Goal: Obtain resource: Download file/media

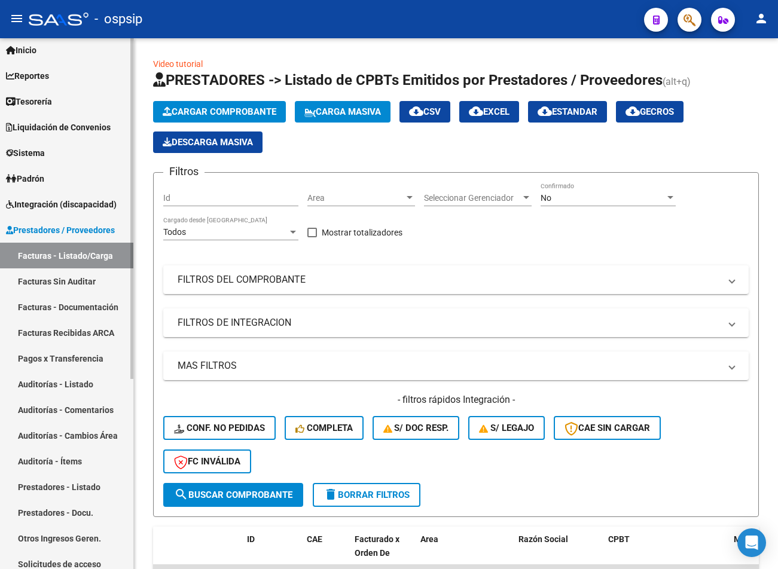
scroll to position [120, 0]
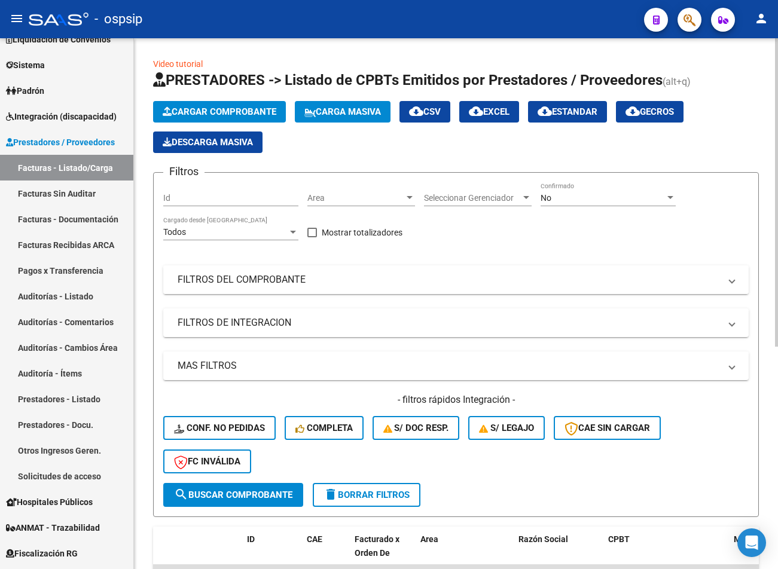
click at [279, 279] on mat-panel-title "FILTROS DEL COMPROBANTE" at bounding box center [449, 279] width 543 height 13
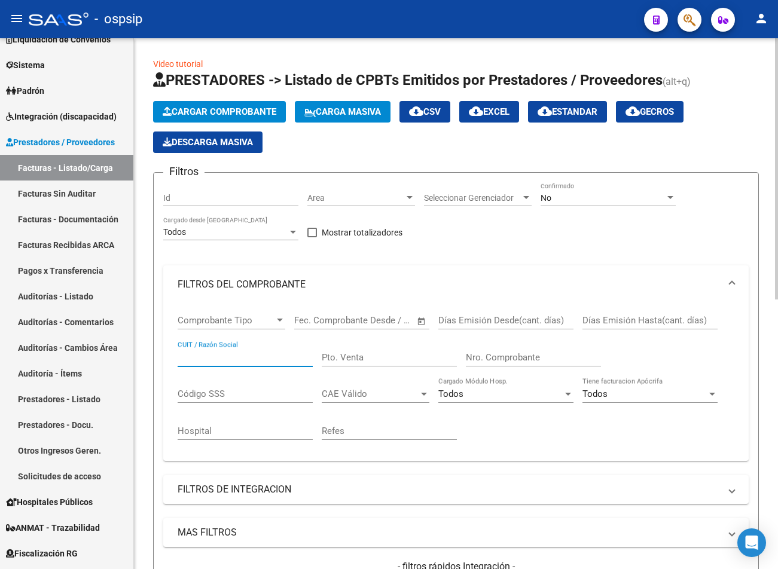
click at [230, 354] on input "CUIT / Razón Social" at bounding box center [245, 357] width 135 height 11
type input "36946"
click at [567, 219] on div "Filtros Id Area Area Seleccionar Gerenciador Seleccionar Gerenciador No Confirm…" at bounding box center [456, 416] width 586 height 468
click at [583, 185] on div "No Confirmado" at bounding box center [608, 194] width 135 height 24
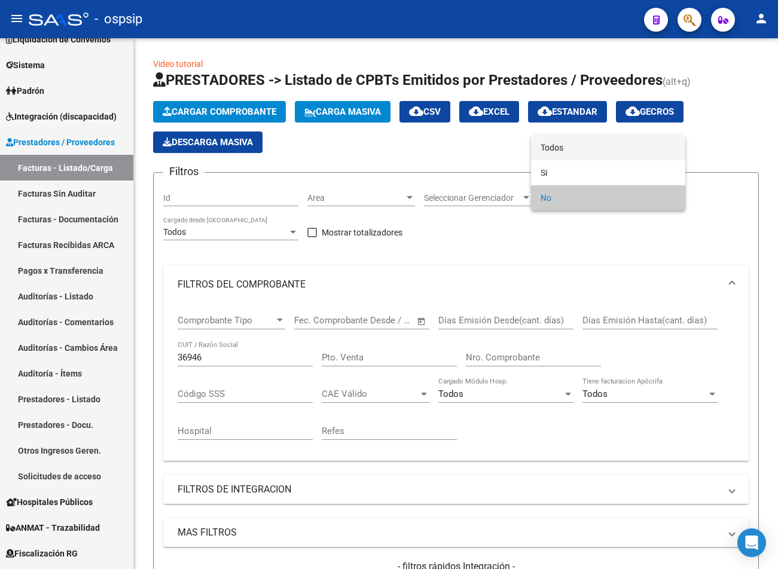
click at [619, 144] on span "Todos" at bounding box center [608, 147] width 135 height 25
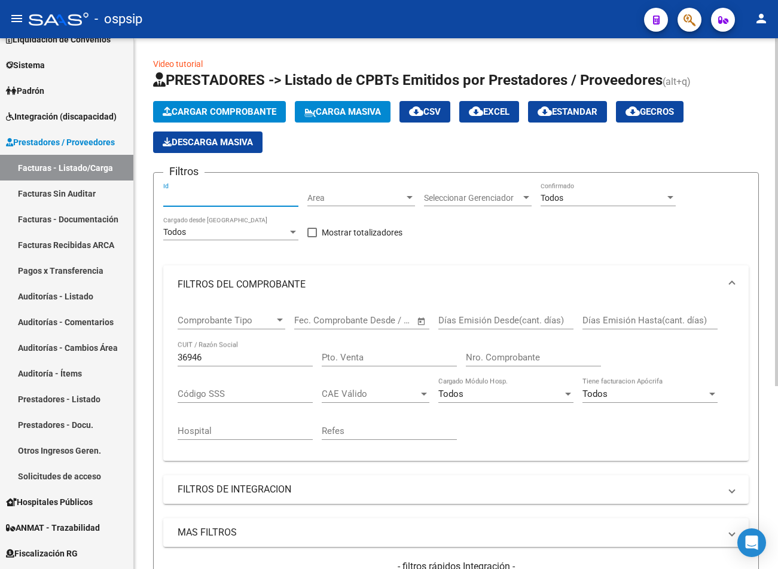
click at [226, 197] on input "Id" at bounding box center [230, 198] width 135 height 10
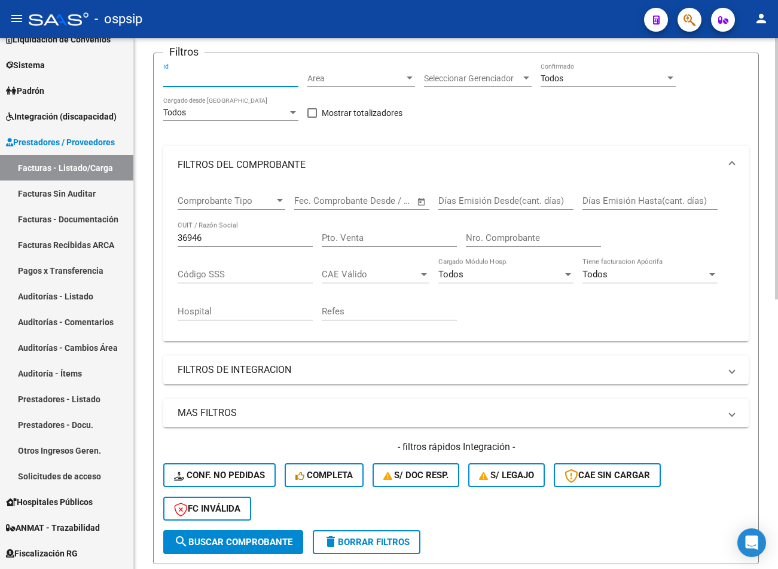
drag, startPoint x: 234, startPoint y: 242, endPoint x: 142, endPoint y: 243, distance: 92.7
click at [97, 236] on mat-sidenav-container "Firma Express Inicio Calendario SSS Instructivos Contacto OS Reportes Tablero d…" at bounding box center [389, 303] width 778 height 531
click at [504, 239] on input "Nro. Comprobante" at bounding box center [533, 238] width 135 height 11
paste input "36946"
type input "36946"
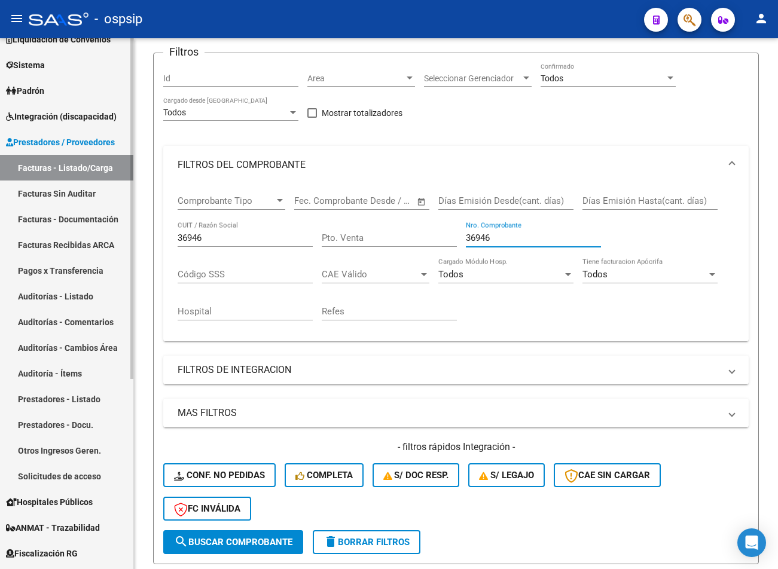
drag, startPoint x: 214, startPoint y: 237, endPoint x: 28, endPoint y: 242, distance: 186.7
click at [35, 239] on mat-sidenav-container "Firma Express Inicio Calendario SSS Instructivos Contacto OS Reportes Tablero d…" at bounding box center [389, 303] width 778 height 531
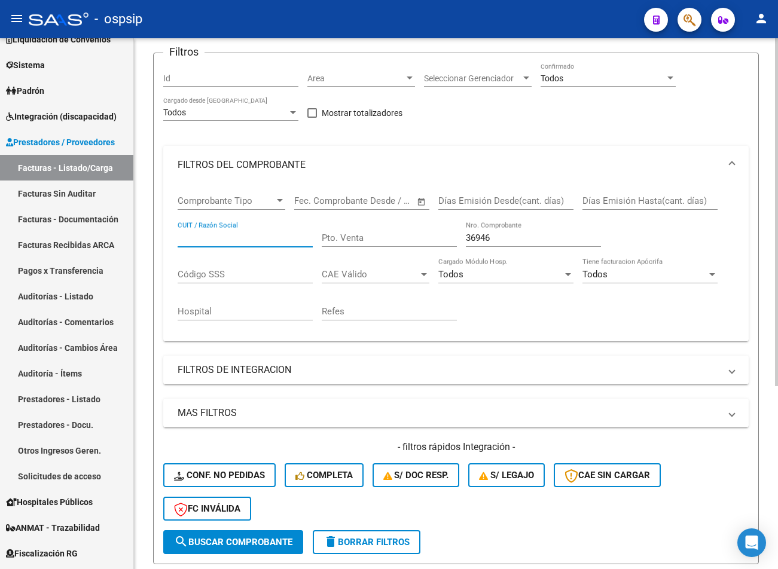
scroll to position [280, 0]
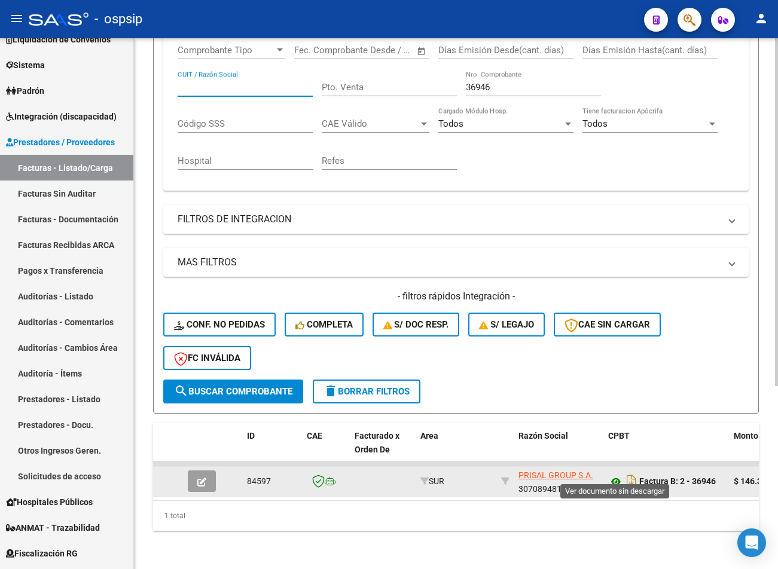
click at [617, 475] on icon at bounding box center [616, 482] width 16 height 14
